Goal: Navigation & Orientation: Find specific page/section

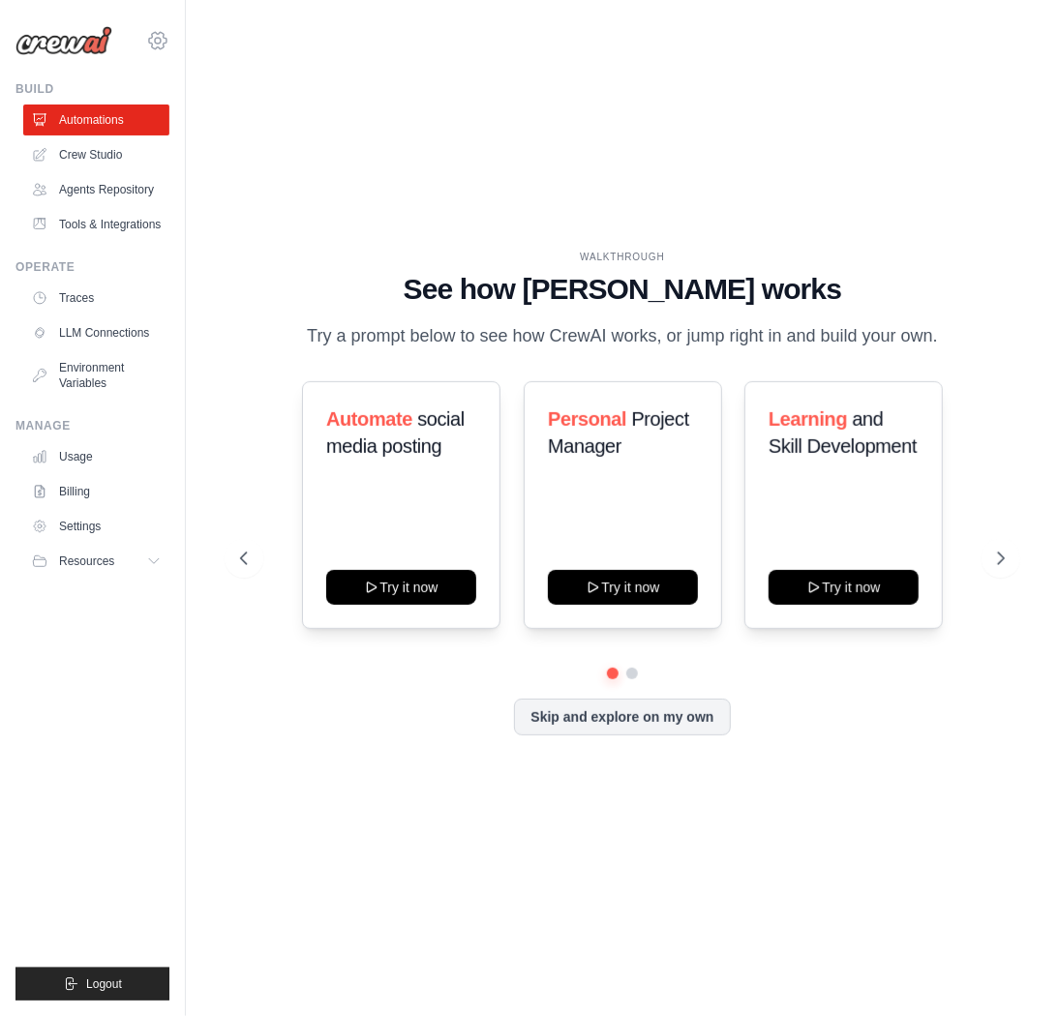
click at [163, 33] on icon at bounding box center [157, 40] width 17 height 16
click at [612, 109] on div "WALKTHROUGH See how [PERSON_NAME] works Try a prompt below to see how [PERSON_N…" at bounding box center [622, 507] width 811 height 977
